Goal: Find specific page/section: Find specific page/section

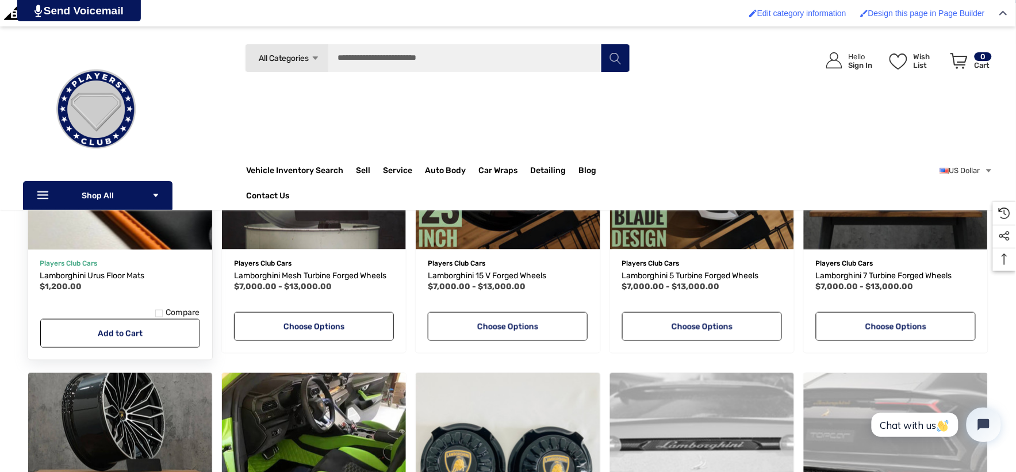
scroll to position [281, 0]
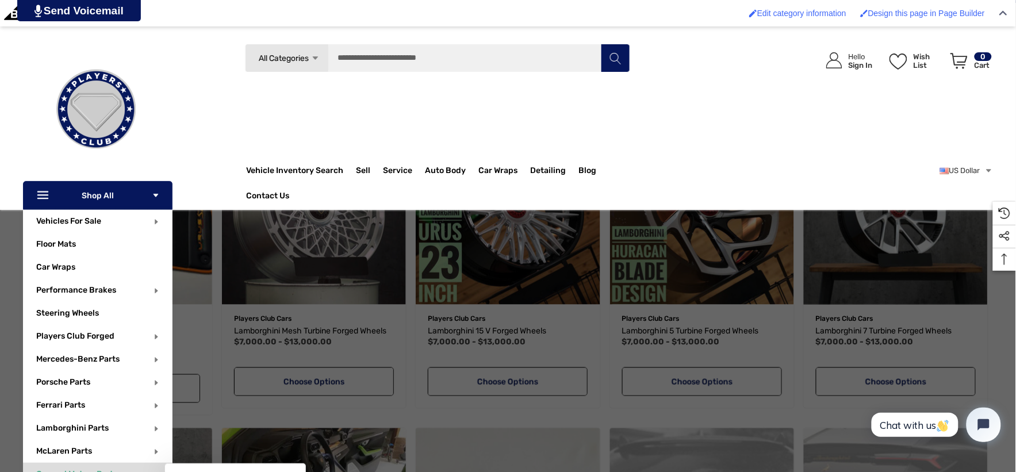
click at [40, 424] on p "General Motors Parts" at bounding box center [104, 474] width 136 height 23
click at [49, 424] on span "General Motors Parts" at bounding box center [76, 475] width 81 height 13
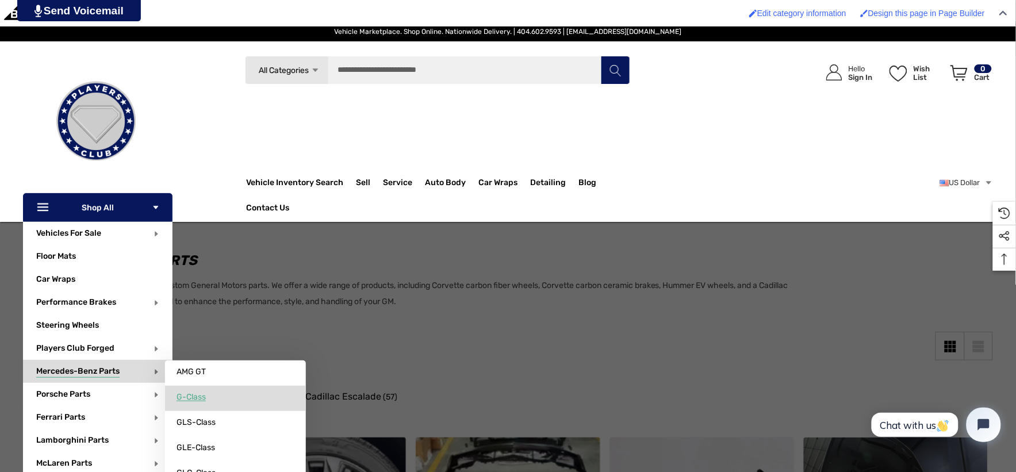
scroll to position [64, 0]
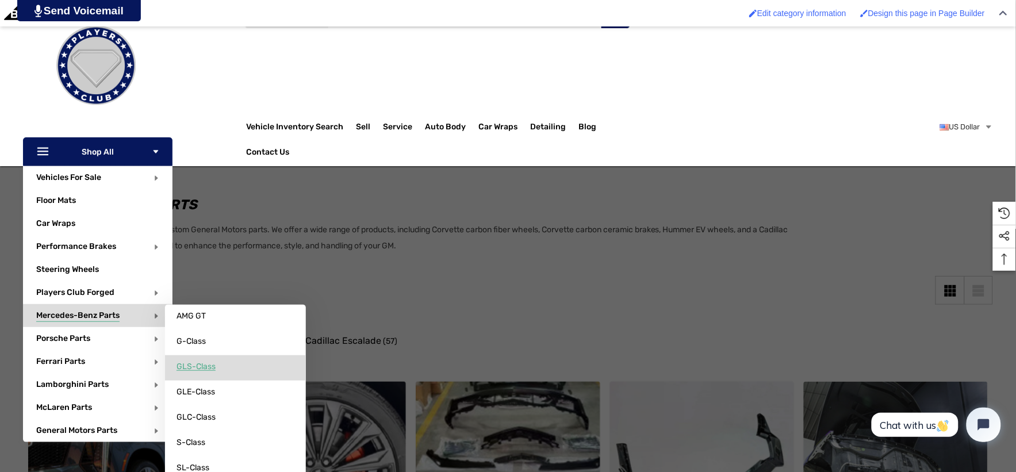
click at [202, 369] on span "GLS-Class" at bounding box center [195, 367] width 39 height 10
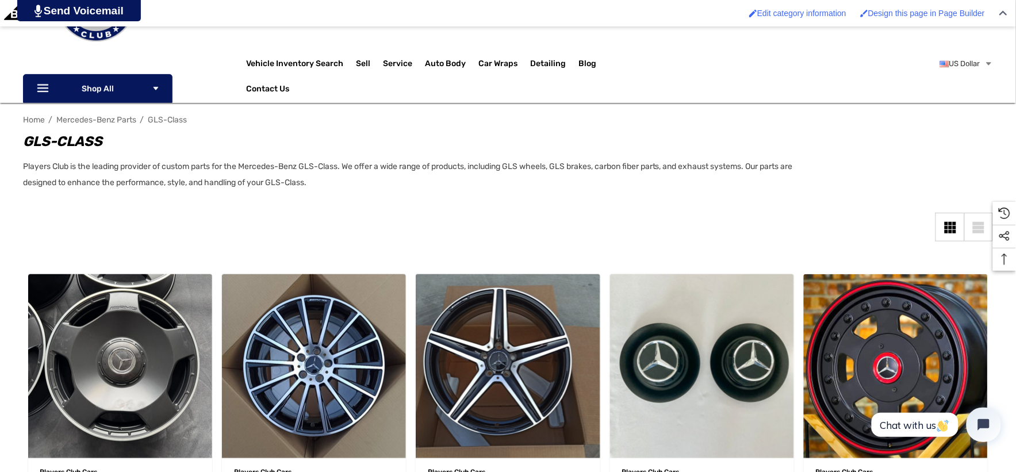
scroll to position [128, 0]
